Goal: Information Seeking & Learning: Check status

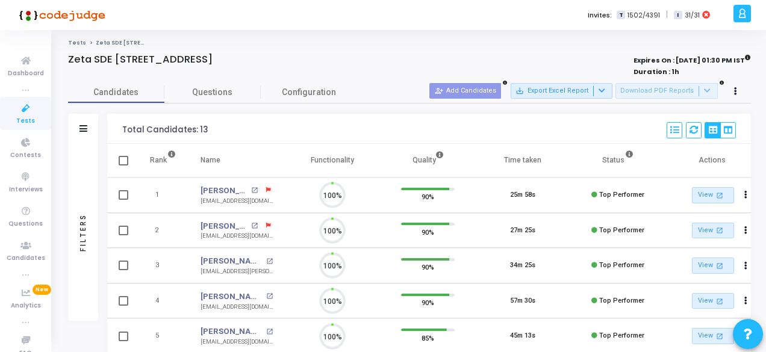
scroll to position [25, 30]
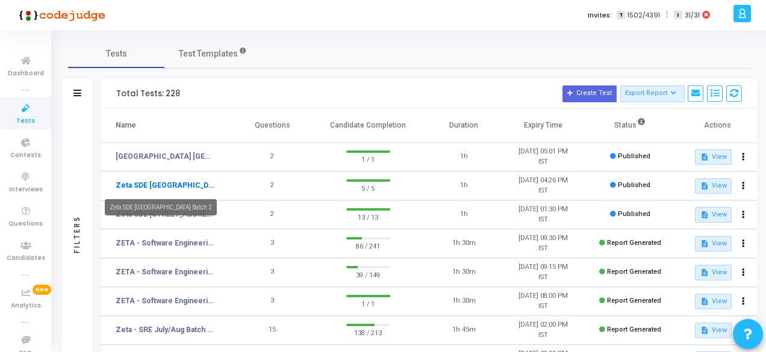
click at [169, 189] on link "Zeta SDE [GEOGRAPHIC_DATA] Batch 2" at bounding box center [166, 185] width 100 height 11
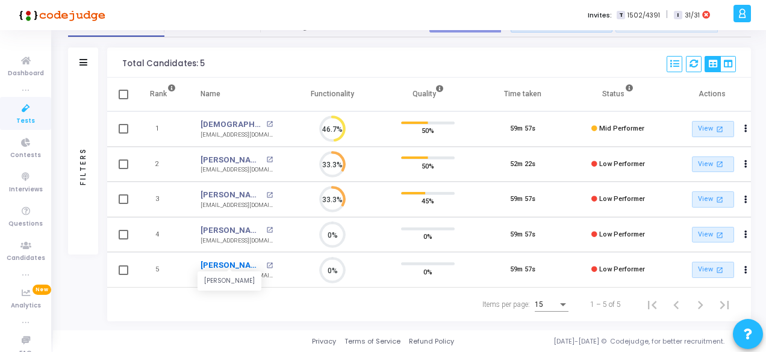
click at [233, 264] on link "[PERSON_NAME]" at bounding box center [232, 266] width 63 height 12
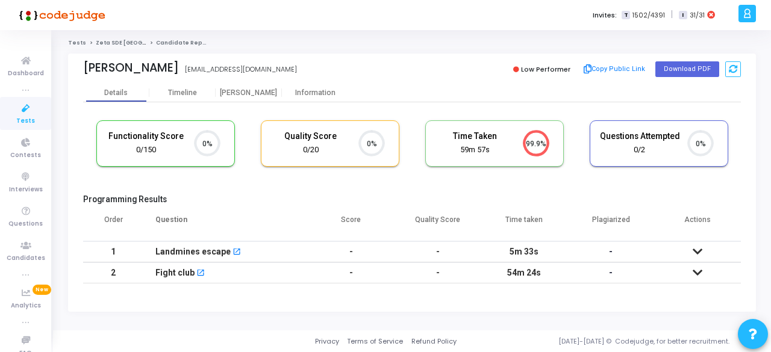
click at [699, 250] on icon at bounding box center [698, 252] width 10 height 8
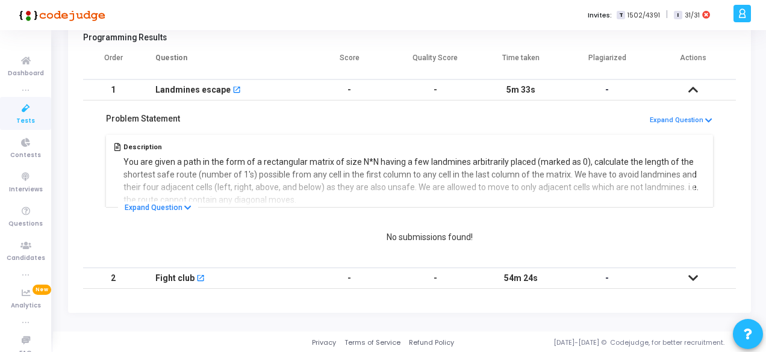
click at [694, 281] on icon at bounding box center [694, 278] width 10 height 8
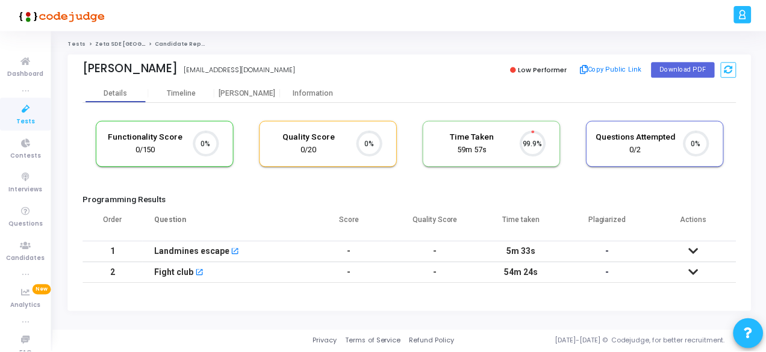
scroll to position [25, 30]
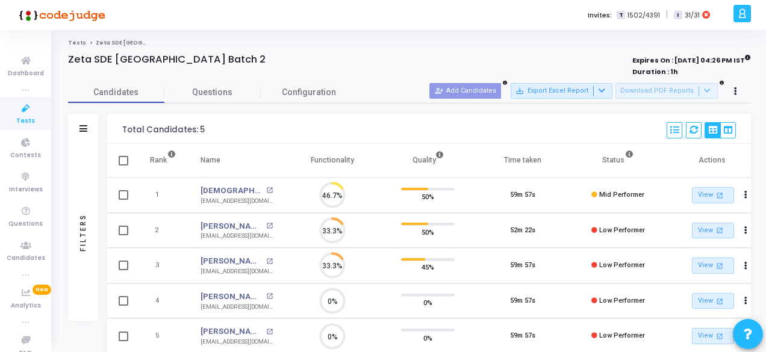
scroll to position [25, 30]
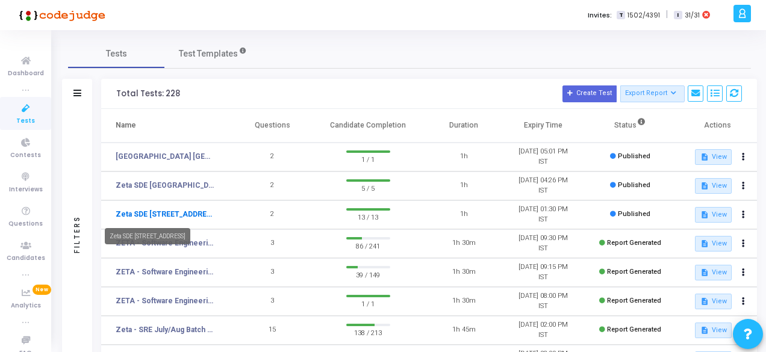
click at [187, 211] on link "Zeta SDE [STREET_ADDRESS]" at bounding box center [166, 214] width 100 height 11
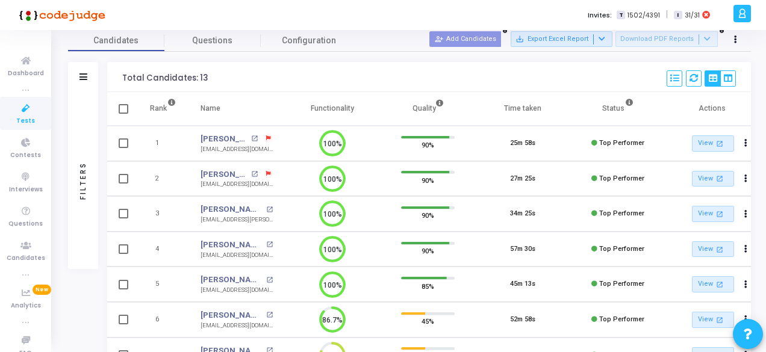
scroll to position [69, 0]
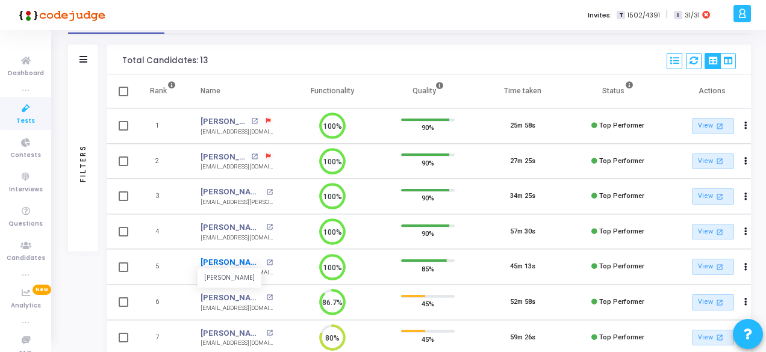
click at [223, 261] on link "[PERSON_NAME]" at bounding box center [232, 263] width 63 height 12
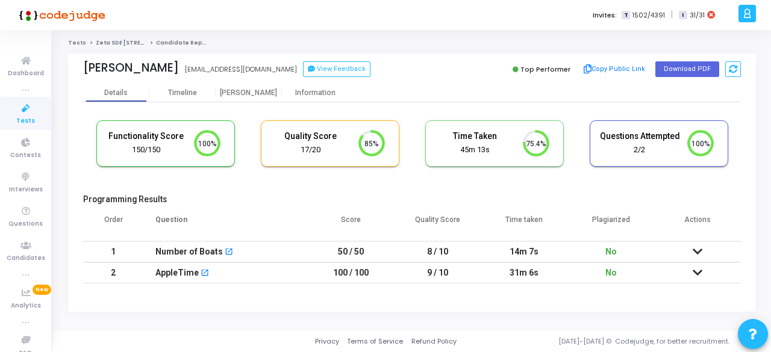
click at [699, 251] on icon at bounding box center [698, 252] width 10 height 8
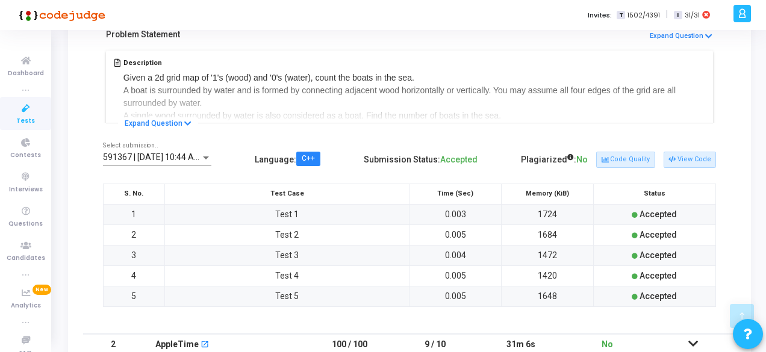
scroll to position [311, 0]
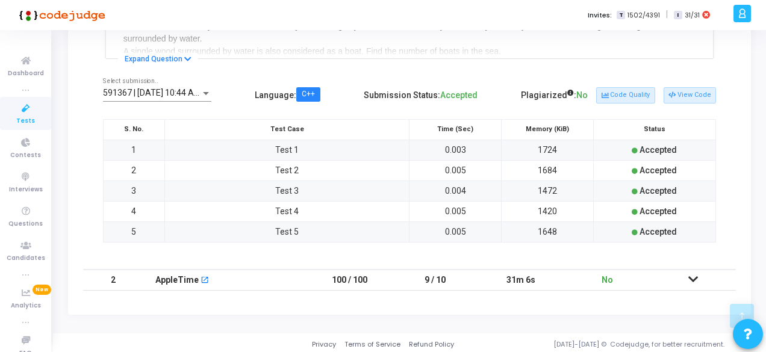
click at [695, 278] on icon at bounding box center [694, 279] width 10 height 8
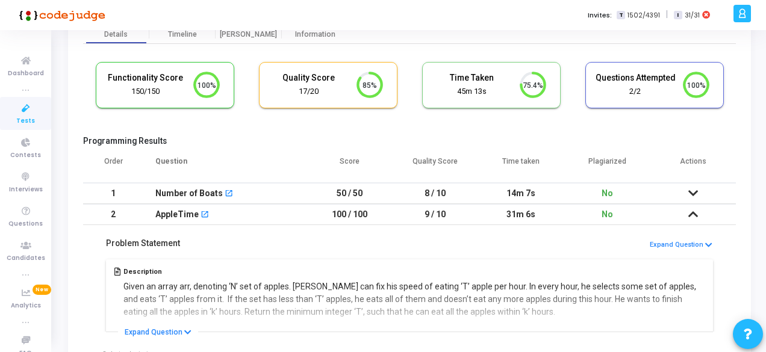
scroll to position [0, 0]
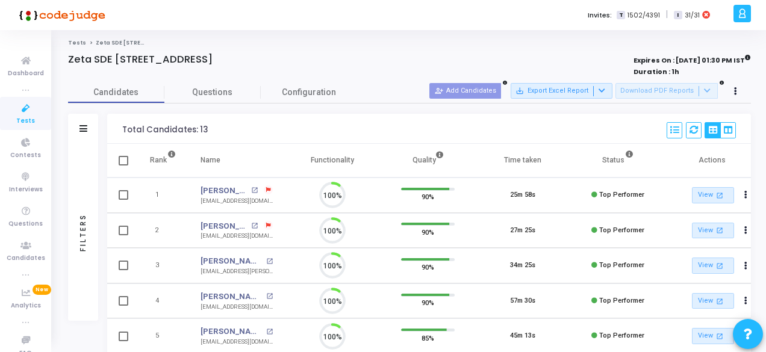
scroll to position [25, 30]
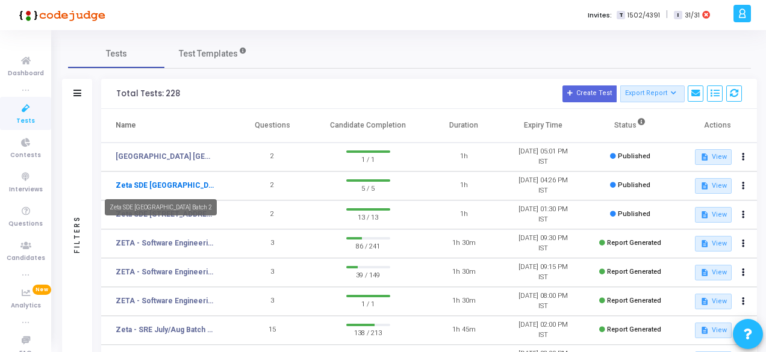
click at [152, 184] on link "Zeta SDE [GEOGRAPHIC_DATA] Batch 2" at bounding box center [166, 185] width 100 height 11
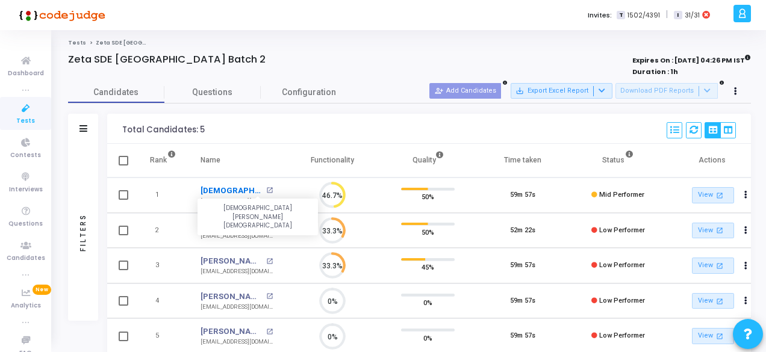
click at [235, 190] on link "[DEMOGRAPHIC_DATA][PERSON_NAME][DEMOGRAPHIC_DATA]" at bounding box center [232, 191] width 63 height 12
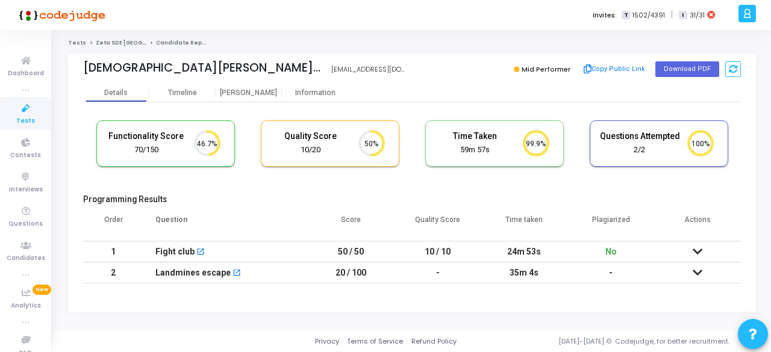
click at [699, 249] on icon at bounding box center [698, 252] width 10 height 8
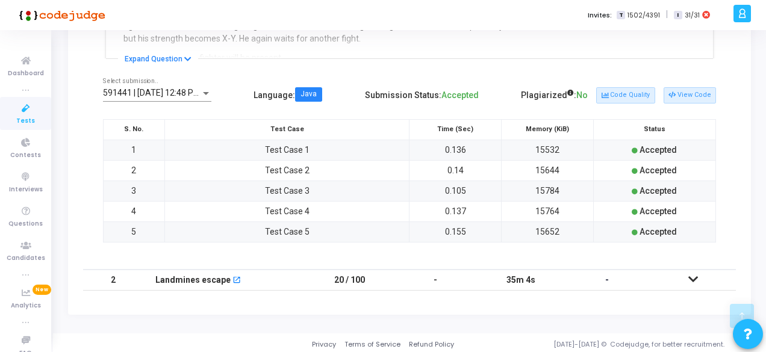
click at [693, 275] on icon at bounding box center [694, 279] width 10 height 8
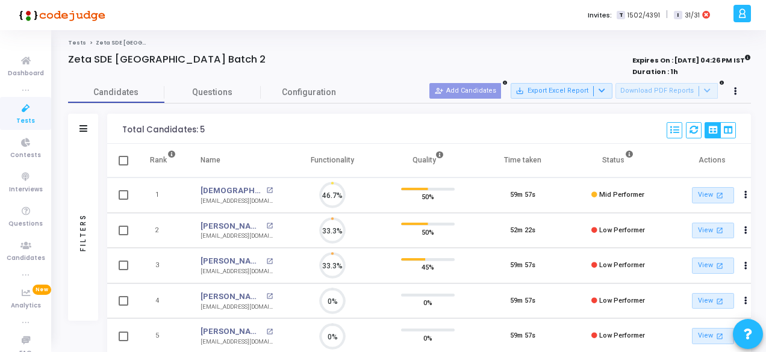
scroll to position [5, 5]
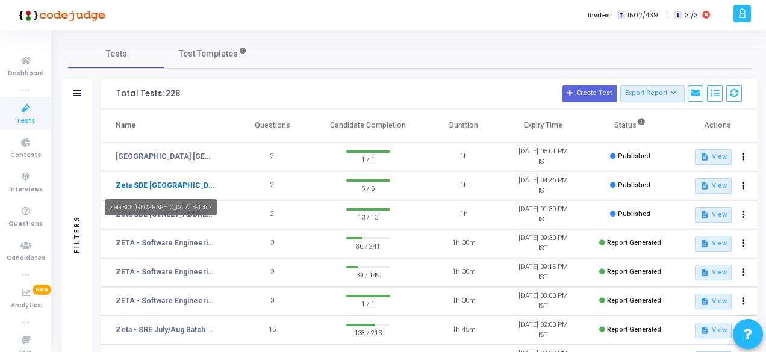
click at [200, 182] on link "Zeta SDE [GEOGRAPHIC_DATA] Batch 2" at bounding box center [166, 185] width 100 height 11
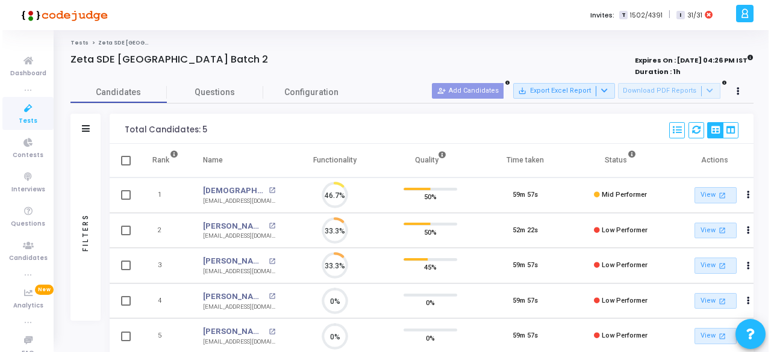
scroll to position [25, 30]
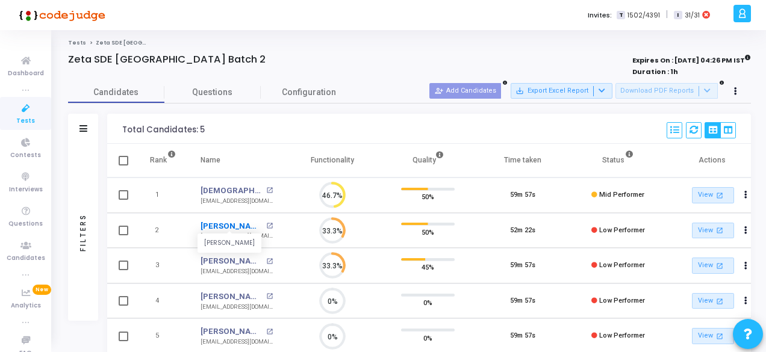
click at [234, 225] on link "[PERSON_NAME]" at bounding box center [232, 227] width 63 height 12
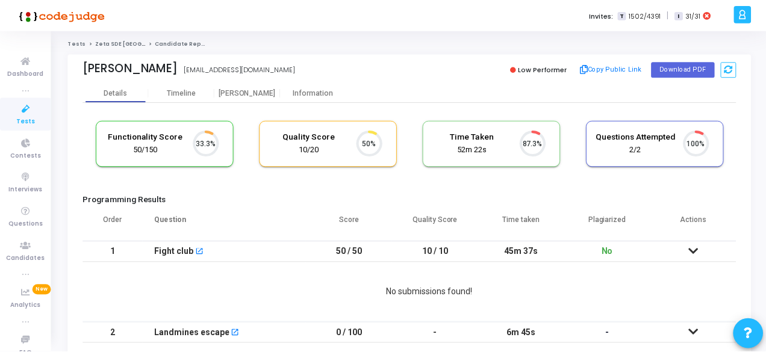
scroll to position [25, 30]
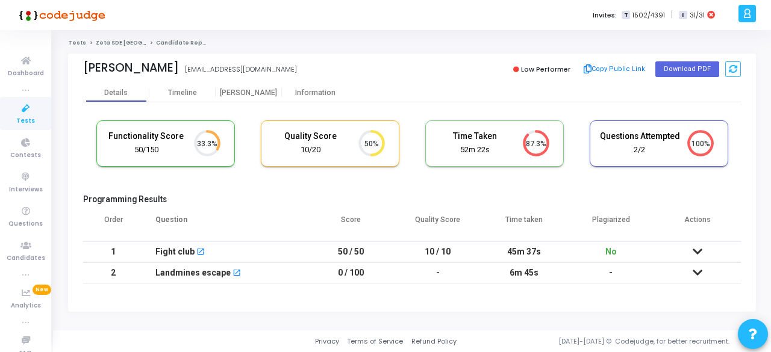
click at [760, 169] on div "Manasa Yaram yarammanasa2001@gmail.com Low Performer Copy Public Link Download …" at bounding box center [412, 189] width 700 height 271
click at [696, 251] on icon at bounding box center [698, 252] width 10 height 8
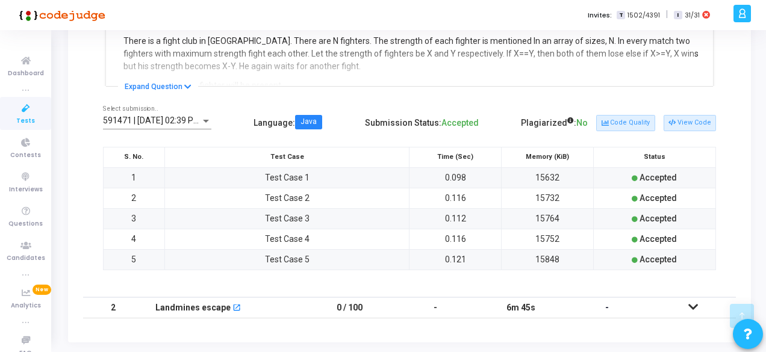
scroll to position [311, 0]
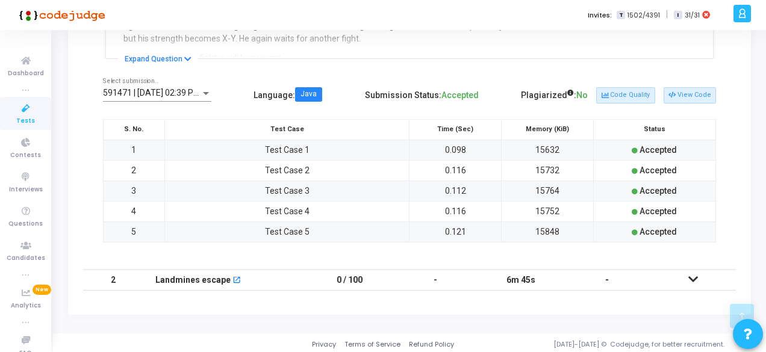
click at [694, 278] on icon at bounding box center [694, 279] width 10 height 8
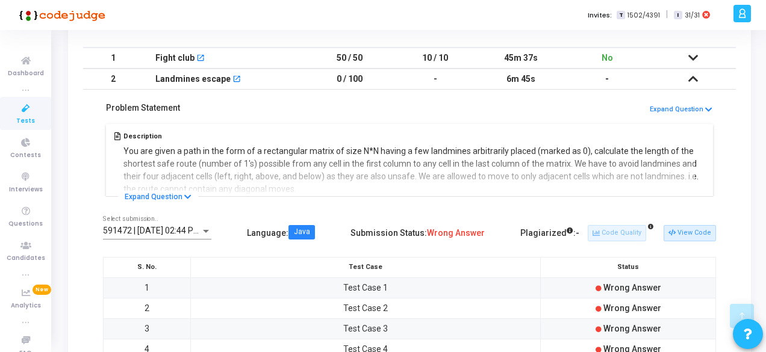
scroll to position [198, 0]
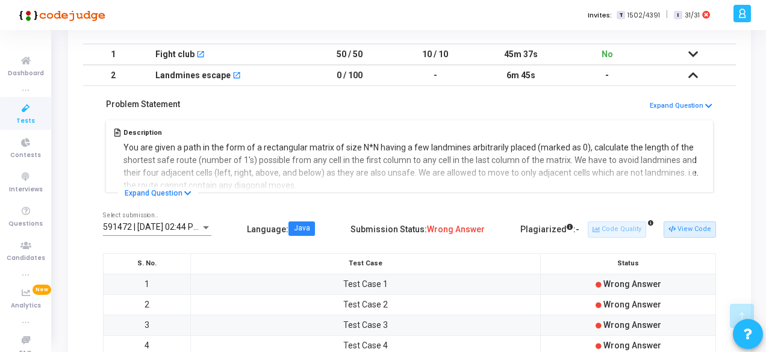
drag, startPoint x: 765, startPoint y: 144, endPoint x: 757, endPoint y: 279, distance: 135.1
click at [757, 279] on div "Tests Zeta SDE 2 Hiring Drive Hyderabad Batch 2 Candidate Report Manasa Yaram y…" at bounding box center [409, 191] width 713 height 699
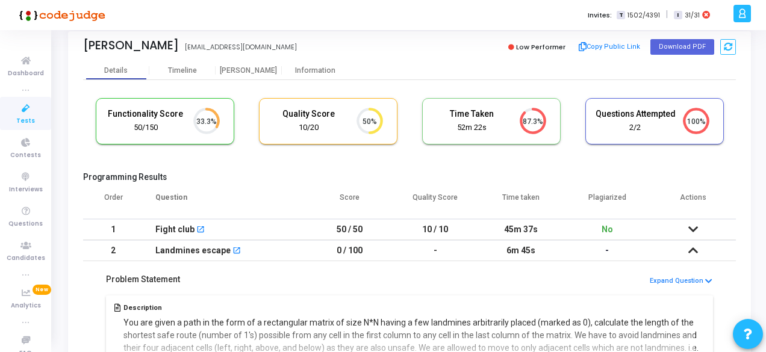
scroll to position [23, 0]
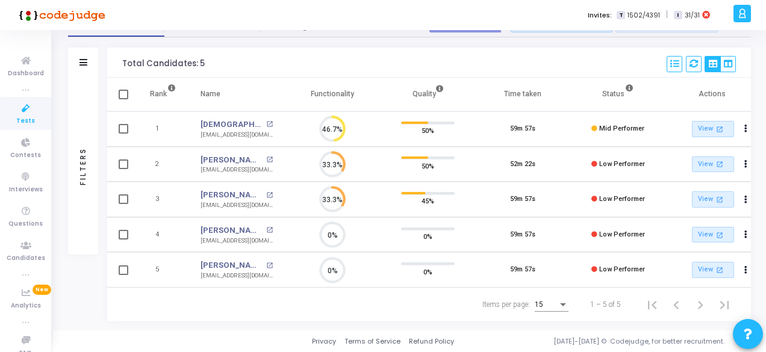
scroll to position [69, 0]
